Goal: Task Accomplishment & Management: Complete application form

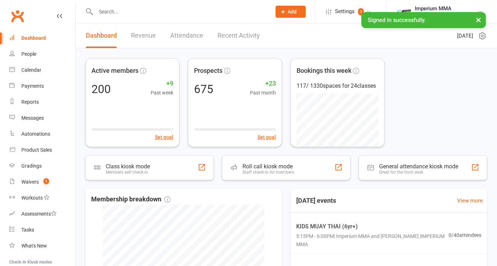
click at [138, 14] on input "text" at bounding box center [180, 12] width 173 height 10
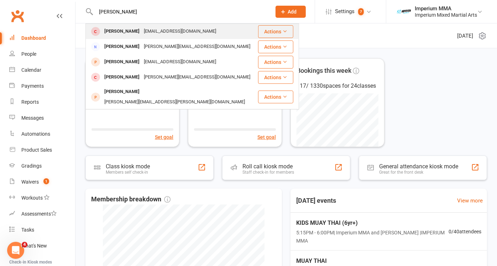
type input "[PERSON_NAME]"
click at [129, 31] on div "[PERSON_NAME]" at bounding box center [121, 31] width 39 height 10
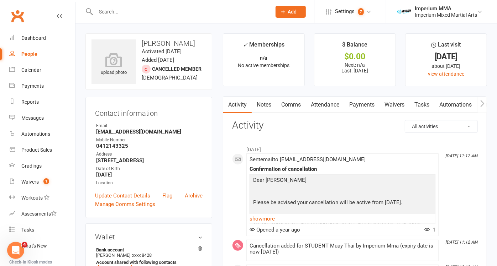
scroll to position [79, 0]
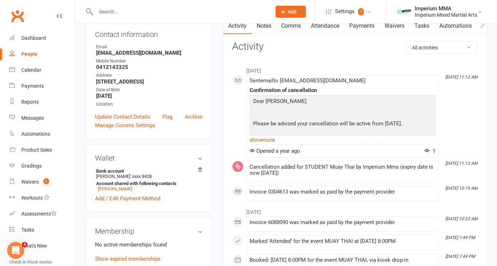
click at [374, 23] on li "Settings 7 Membership Plans Event Templates Appointment Types Mobile App 7 Webs…" at bounding box center [350, 11] width 71 height 23
click at [371, 27] on link "Payments" at bounding box center [361, 26] width 35 height 16
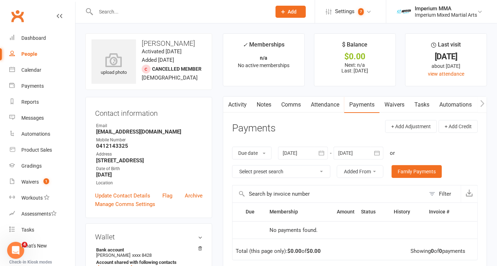
click at [321, 153] on icon "button" at bounding box center [321, 153] width 7 height 7
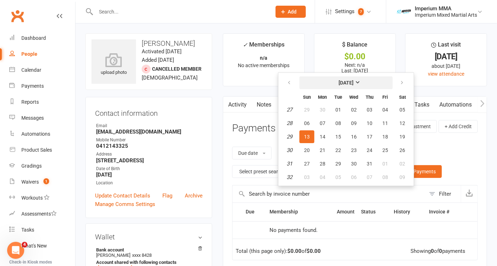
click at [352, 81] on strong "[DATE]" at bounding box center [345, 83] width 15 height 6
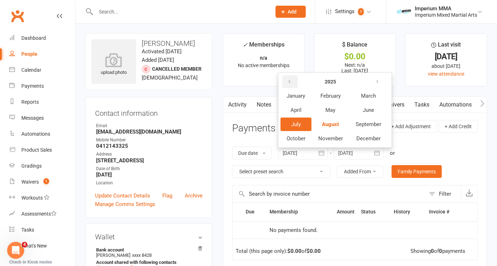
click at [288, 81] on icon "button" at bounding box center [289, 82] width 5 height 6
click at [329, 96] on span "February" at bounding box center [330, 96] width 20 height 6
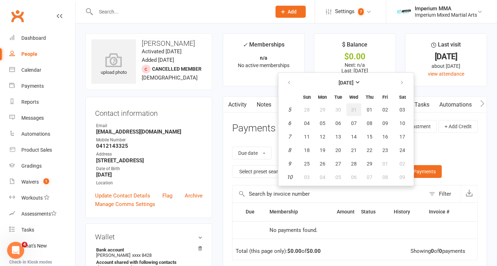
click at [355, 108] on span "31" at bounding box center [354, 110] width 6 height 6
type input "[DATE]"
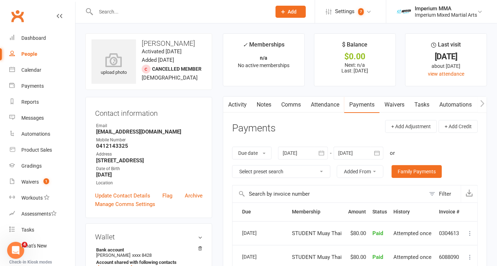
click at [390, 109] on link "Waivers" at bounding box center [394, 105] width 30 height 16
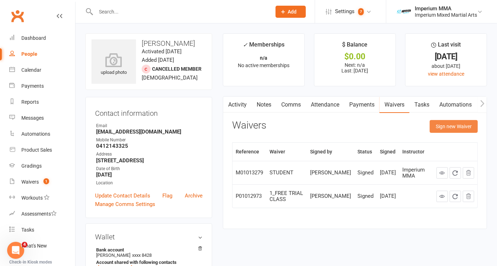
click at [458, 125] on button "Sign new Waiver" at bounding box center [453, 126] width 48 height 13
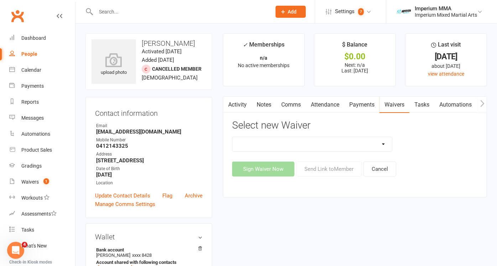
click at [386, 143] on select "1_FREE TRIAL CLASS 4_BJJ MT 52 WAIVER FREE UNLIMITED TEST KIDS MEMBERSHIPS ** P…" at bounding box center [311, 144] width 159 height 14
select select "10803"
click at [232, 137] on select "1_FREE TRIAL CLASS 4_BJJ MT 52 WAIVER FREE UNLIMITED TEST KIDS MEMBERSHIPS ** P…" at bounding box center [311, 144] width 159 height 14
click at [275, 173] on button "Sign Waiver Now" at bounding box center [263, 169] width 62 height 15
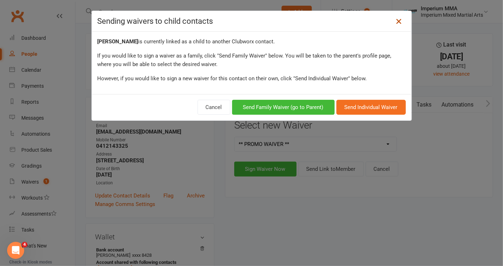
drag, startPoint x: 396, startPoint y: 20, endPoint x: 391, endPoint y: 21, distance: 4.7
click at [396, 20] on icon at bounding box center [398, 21] width 9 height 9
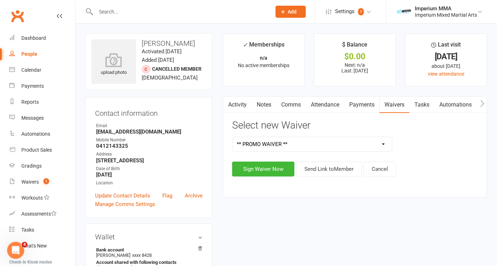
click at [386, 143] on select "1_FREE TRIAL CLASS 4_BJJ MT 52 WAIVER FREE UNLIMITED TEST KIDS MEMBERSHIPS ** P…" at bounding box center [311, 144] width 159 height 14
click at [232, 137] on select "1_FREE TRIAL CLASS 4_BJJ MT 52 WAIVER FREE UNLIMITED TEST KIDS MEMBERSHIPS ** P…" at bounding box center [311, 144] width 159 height 14
click at [260, 170] on button "Sign Waiver Now" at bounding box center [263, 169] width 62 height 15
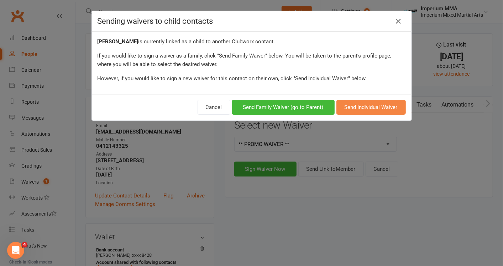
click at [385, 104] on button "Send Individual Waiver" at bounding box center [370, 107] width 69 height 15
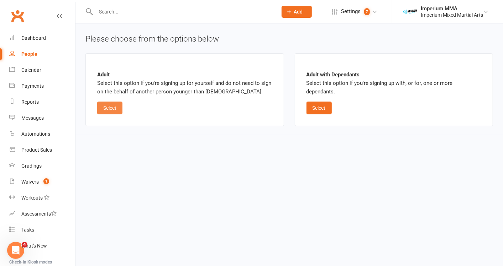
click at [105, 107] on button "Select" at bounding box center [109, 108] width 25 height 13
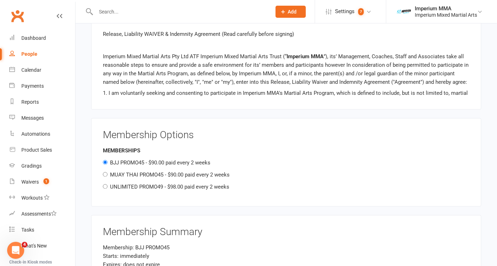
scroll to position [703, 0]
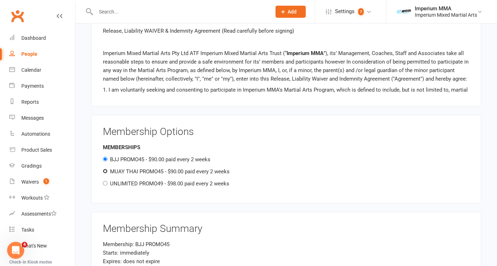
click at [105, 169] on input "MUAY THAI PROMO45 - $90.00 paid every 2 weeks" at bounding box center [105, 171] width 5 height 5
radio input "true"
radio input "false"
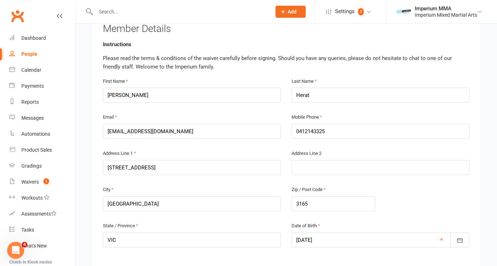
scroll to position [138, 0]
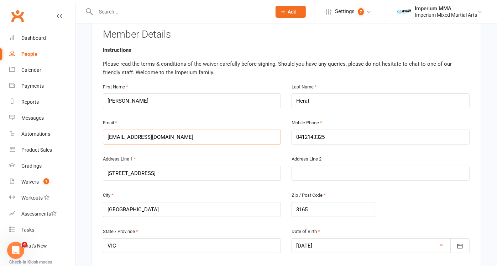
click at [133, 137] on input "[EMAIL_ADDRESS][DOMAIN_NAME]" at bounding box center [192, 137] width 178 height 15
type input "[EMAIL_ADDRESS][DOMAIN_NAME]"
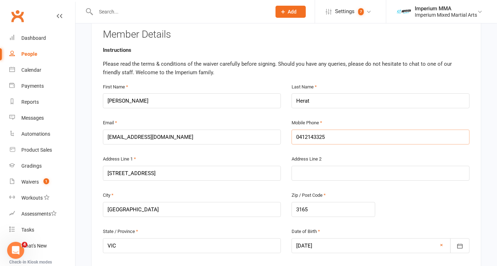
click at [300, 136] on input "0412143325" at bounding box center [380, 137] width 178 height 15
click at [299, 136] on input "0412143325" at bounding box center [380, 137] width 178 height 15
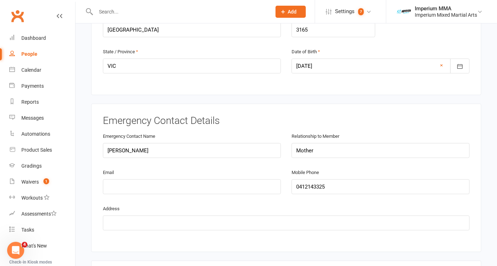
scroll to position [336, 0]
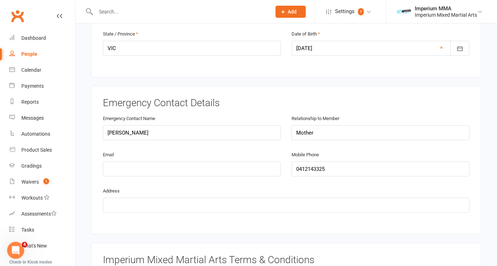
type input "0423387567"
click at [260, 166] on input "email" at bounding box center [192, 169] width 178 height 15
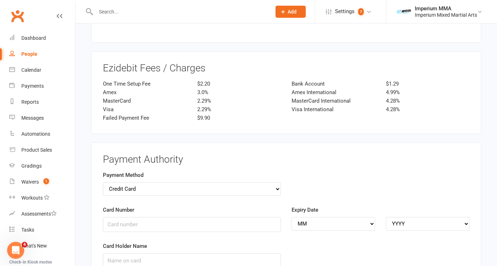
scroll to position [968, 0]
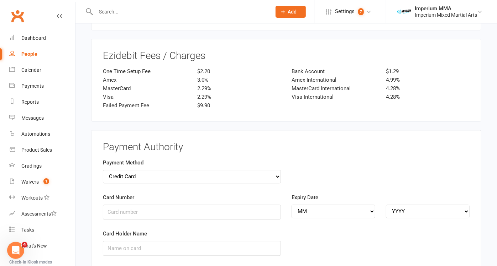
type input "[EMAIL_ADDRESS][DOMAIN_NAME]"
click at [140, 205] on input "Card Number" at bounding box center [192, 212] width 178 height 15
type input "[CREDIT_CARD_NUMBER]"
click at [352, 205] on select "MM 01 02 03 04 05 06 07 08 09 10 11 12" at bounding box center [333, 212] width 84 height 14
select select "11"
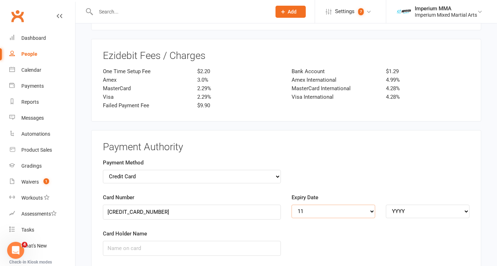
click at [291, 205] on select "MM 01 02 03 04 05 06 07 08 09 10 11 12" at bounding box center [333, 212] width 84 height 14
click at [396, 205] on select "YYYY 2025 2026 2027 2028 2029 2030 2031 2032 2033 2034" at bounding box center [428, 212] width 84 height 14
select select "2025"
click at [386, 205] on select "YYYY 2025 2026 2027 2028 2029 2030 2031 2032 2033 2034" at bounding box center [428, 212] width 84 height 14
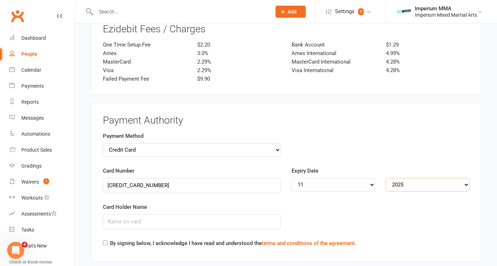
scroll to position [1047, 0]
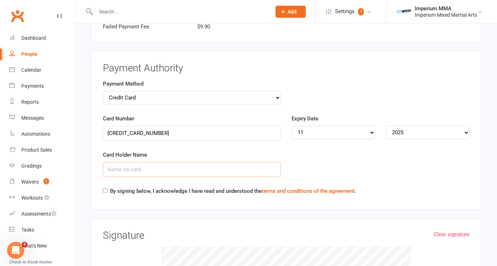
click at [165, 168] on input "Card Holder Name" at bounding box center [192, 169] width 178 height 15
type input "[PERSON_NAME] S HERAT"
click at [106, 189] on input "By signing below, I acknowledge I have read and understood the terms and condit…" at bounding box center [105, 191] width 5 height 5
checkbox input "true"
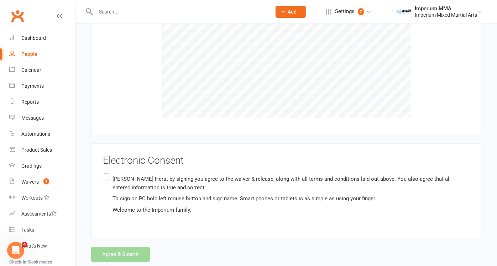
scroll to position [1294, 0]
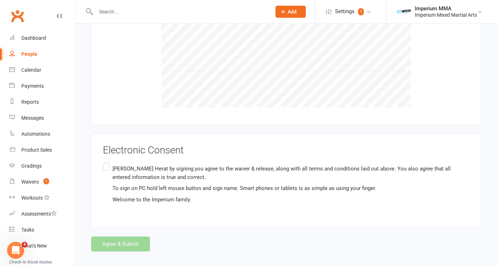
click at [108, 162] on label "[PERSON_NAME] by signing you agree to the waiver & release, along with all term…" at bounding box center [286, 184] width 366 height 45
click at [107, 162] on input "[PERSON_NAME] by signing you agree to the waiver & release, along with all term…" at bounding box center [105, 162] width 5 height 0
click at [130, 237] on button "Agree & Submit" at bounding box center [120, 244] width 59 height 15
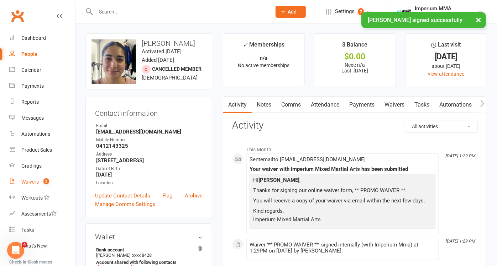
click at [31, 183] on div "Waivers" at bounding box center [29, 182] width 17 height 6
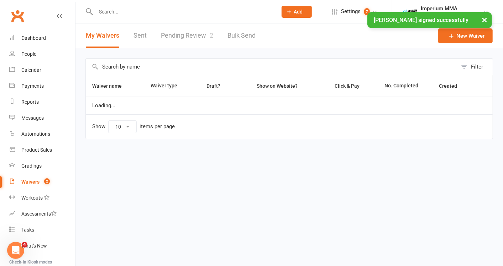
select select "50"
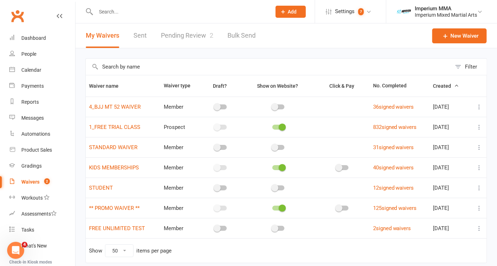
click at [192, 36] on link "Pending Review 2" at bounding box center [187, 35] width 52 height 25
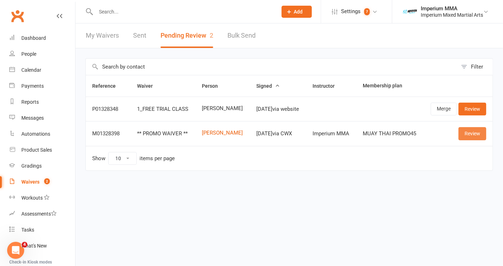
click at [469, 134] on link "Review" at bounding box center [472, 133] width 28 height 13
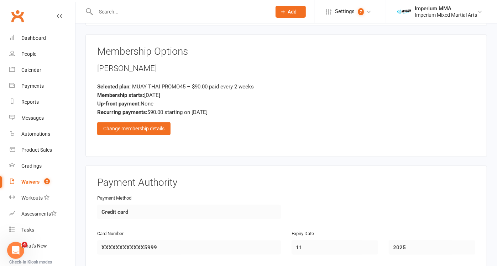
scroll to position [474, 0]
click at [126, 123] on div "Change membership details" at bounding box center [133, 128] width 73 height 13
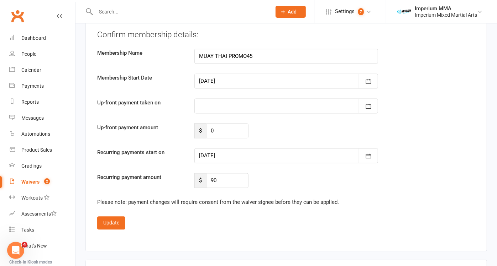
scroll to position [870, 0]
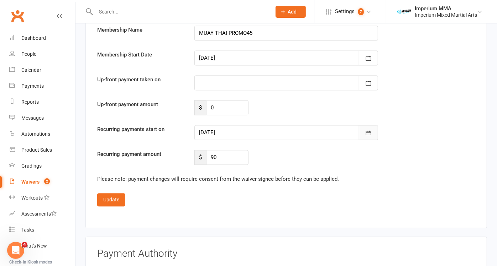
click at [367, 130] on icon "button" at bounding box center [368, 133] width 7 height 7
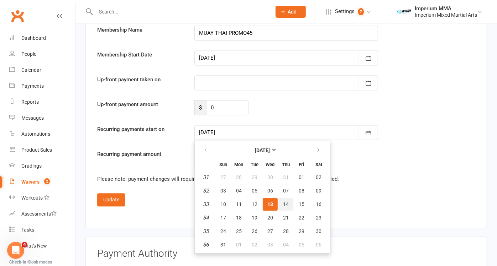
click at [286, 202] on span "14" at bounding box center [286, 205] width 6 height 6
type input "[DATE]"
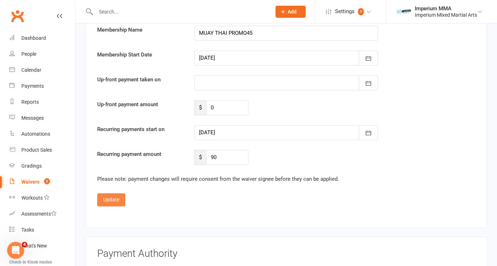
click at [113, 200] on button "Update" at bounding box center [111, 200] width 28 height 13
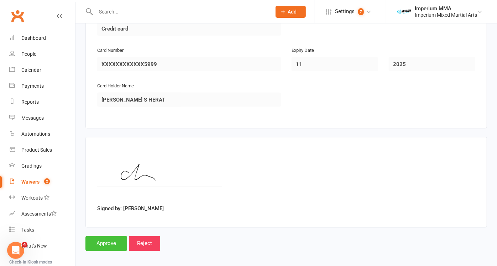
click at [107, 242] on input "Approve" at bounding box center [106, 244] width 42 height 15
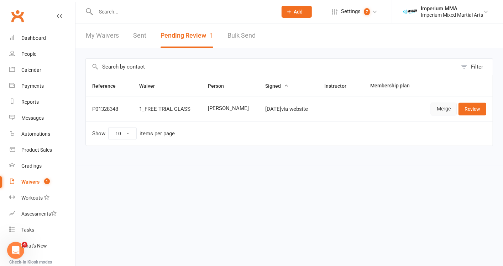
click at [453, 107] on link "Merge" at bounding box center [443, 109] width 26 height 13
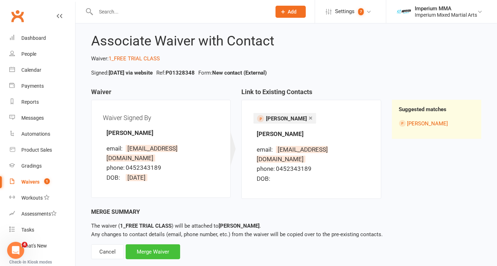
scroll to position [16, 0]
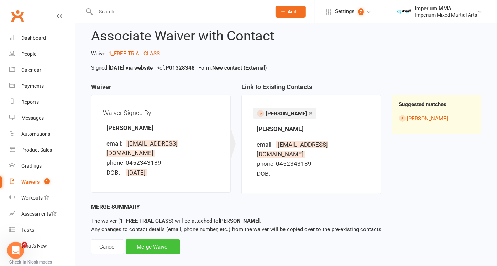
click at [150, 241] on div "Merge Waiver" at bounding box center [153, 247] width 54 height 15
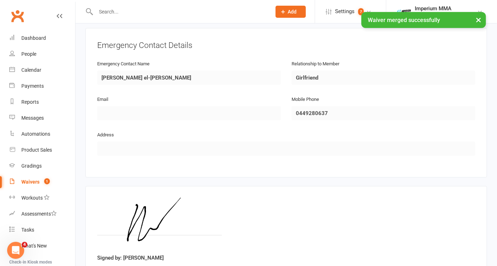
scroll to position [373, 0]
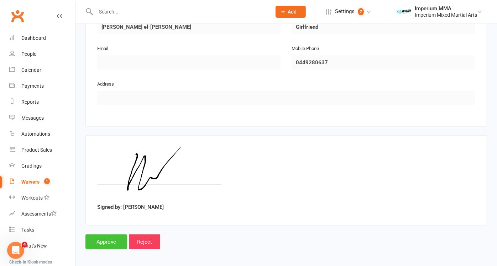
click at [93, 241] on input "Approve" at bounding box center [106, 242] width 42 height 15
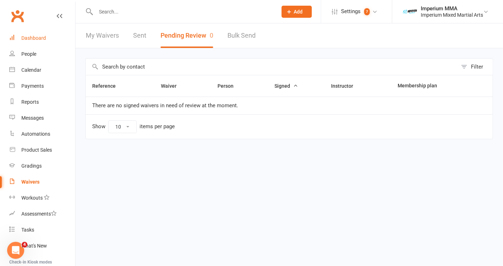
drag, startPoint x: 34, startPoint y: 38, endPoint x: 195, endPoint y: 20, distance: 162.5
click at [34, 38] on div "Dashboard" at bounding box center [33, 38] width 25 height 6
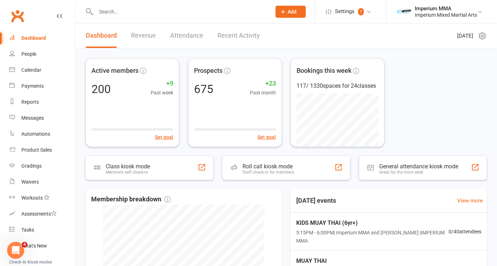
click at [231, 32] on link "Recent Activity" at bounding box center [238, 35] width 42 height 25
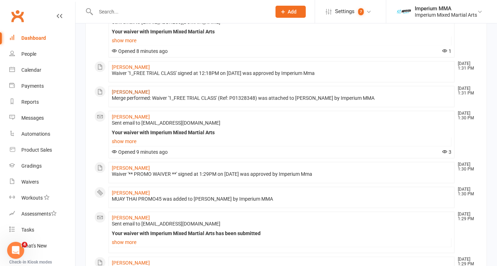
scroll to position [39, 0]
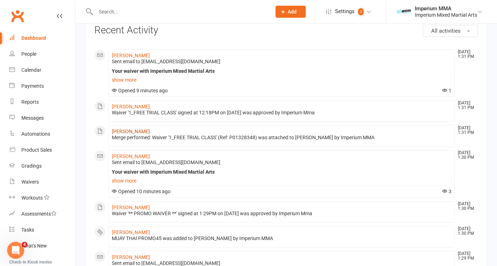
click at [122, 132] on link "[PERSON_NAME]" at bounding box center [131, 132] width 38 height 6
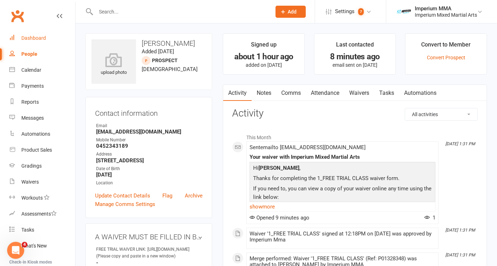
click at [27, 42] on link "Dashboard" at bounding box center [42, 38] width 66 height 16
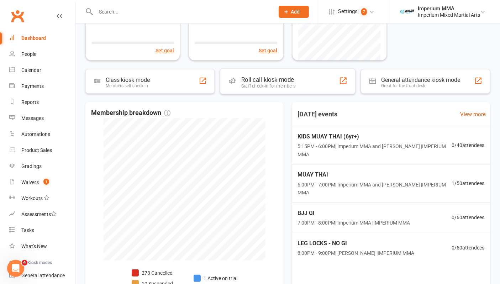
scroll to position [147, 0]
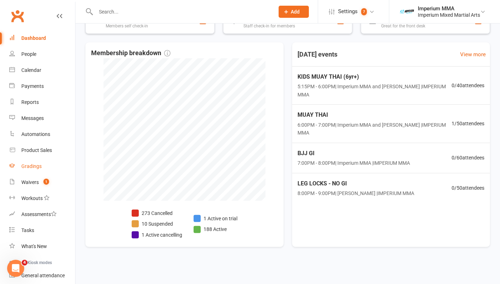
drag, startPoint x: 0, startPoint y: 22, endPoint x: 67, endPoint y: 164, distance: 157.4
click at [36, 184] on div "Waivers" at bounding box center [29, 182] width 17 height 6
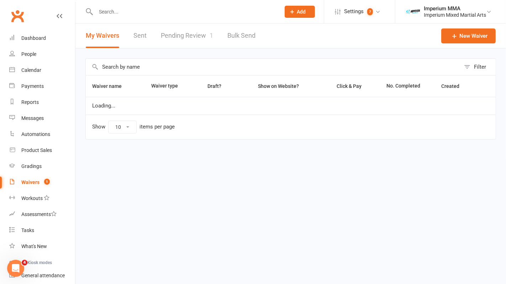
select select "50"
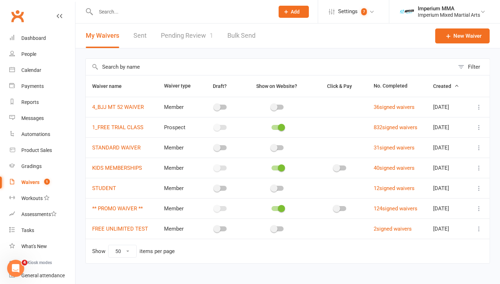
click at [194, 35] on link "Pending Review 1" at bounding box center [187, 35] width 52 height 25
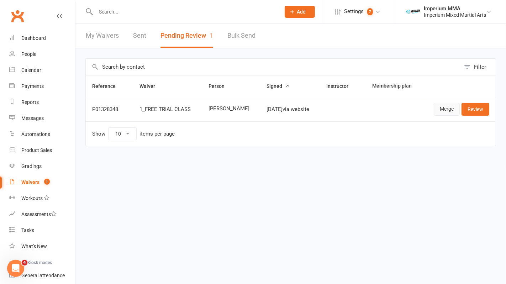
click at [444, 113] on link "Merge" at bounding box center [447, 109] width 26 height 13
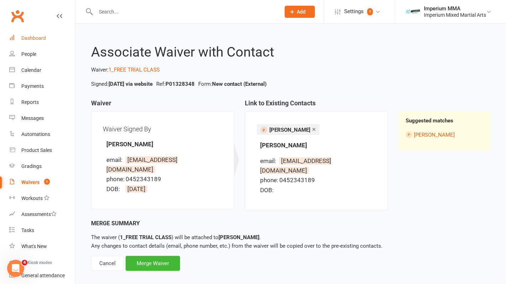
drag, startPoint x: 30, startPoint y: 33, endPoint x: 36, endPoint y: 37, distance: 6.8
click at [30, 34] on link "Dashboard" at bounding box center [42, 38] width 66 height 16
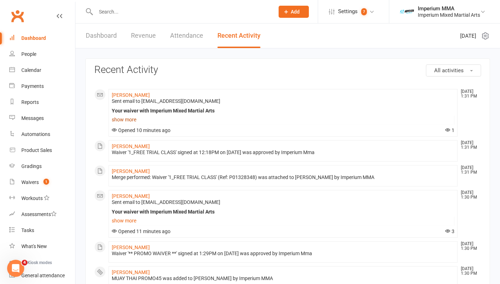
click at [121, 118] on link "show more" at bounding box center [283, 120] width 343 height 10
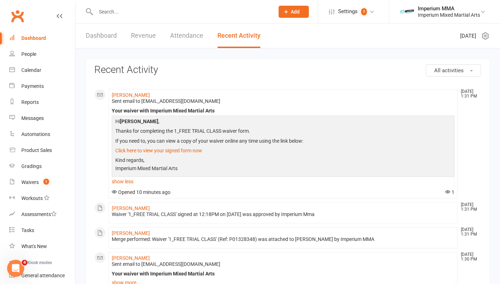
click at [37, 37] on div "Dashboard" at bounding box center [33, 38] width 25 height 6
click at [100, 36] on link "Dashboard" at bounding box center [101, 35] width 31 height 25
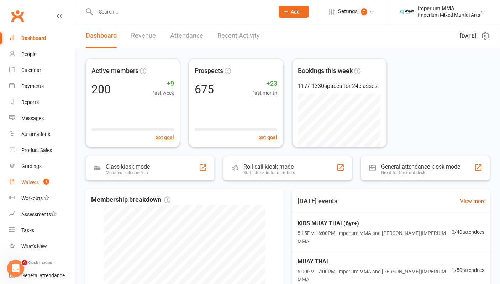
click at [26, 184] on div "Waivers" at bounding box center [29, 182] width 17 height 6
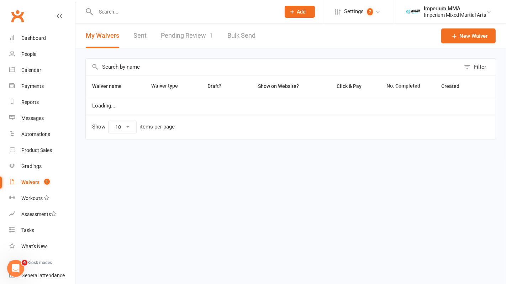
select select "50"
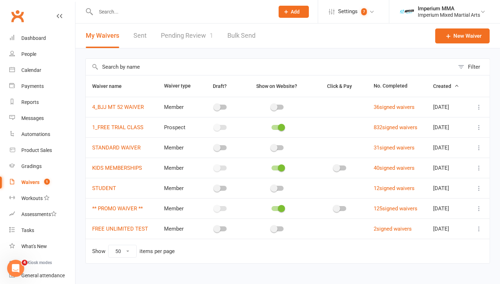
click at [188, 33] on link "Pending Review 1" at bounding box center [187, 35] width 52 height 25
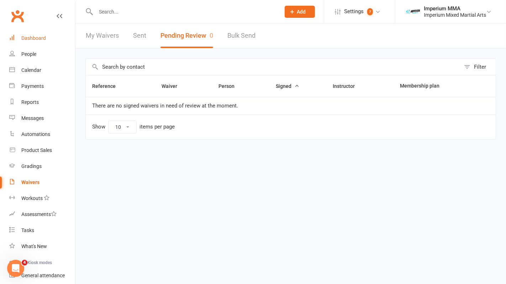
click at [35, 36] on div "Dashboard" at bounding box center [33, 38] width 25 height 6
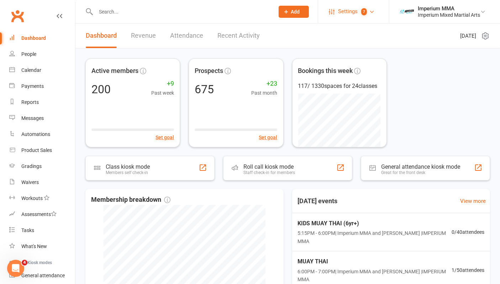
click at [339, 12] on span "Settings" at bounding box center [348, 12] width 20 height 16
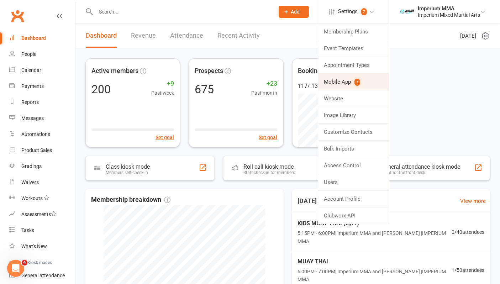
click at [351, 81] on count-badge "7" at bounding box center [355, 82] width 9 height 9
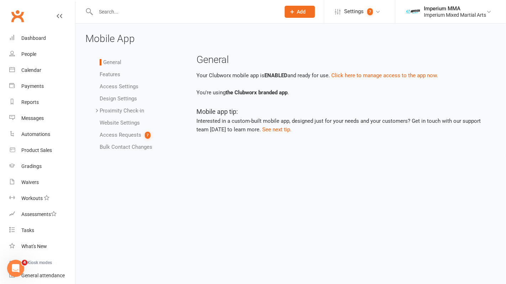
click at [127, 135] on link "Access Requests 7" at bounding box center [125, 135] width 51 height 6
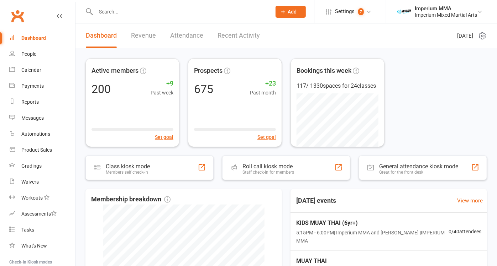
click at [137, 31] on link "Revenue" at bounding box center [143, 35] width 25 height 25
